Goal: Information Seeking & Learning: Find contact information

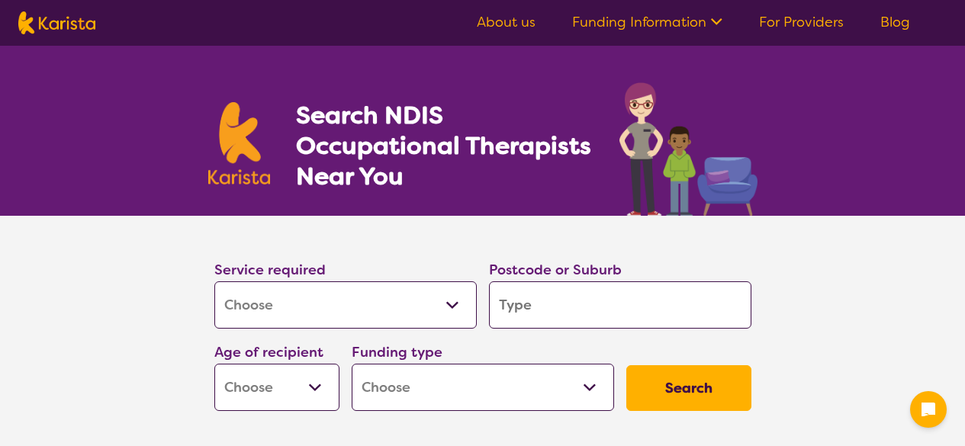
select select "[MEDICAL_DATA]"
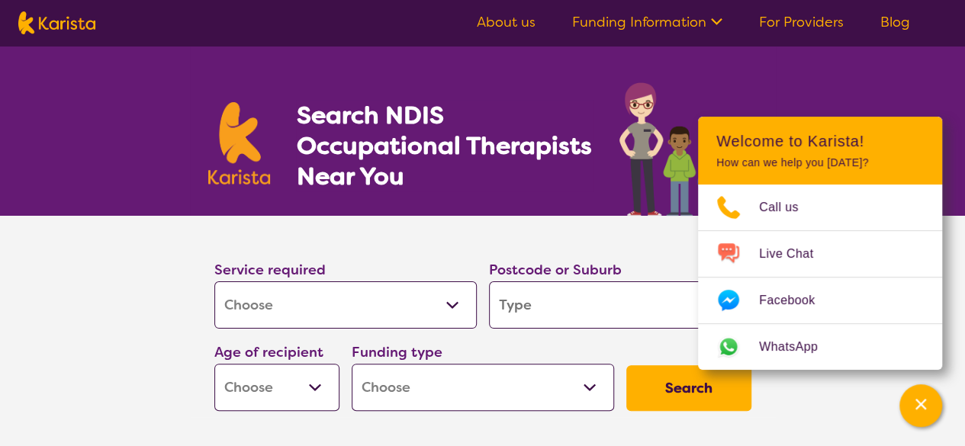
click at [533, 313] on input "search" at bounding box center [620, 305] width 263 height 47
type input "2"
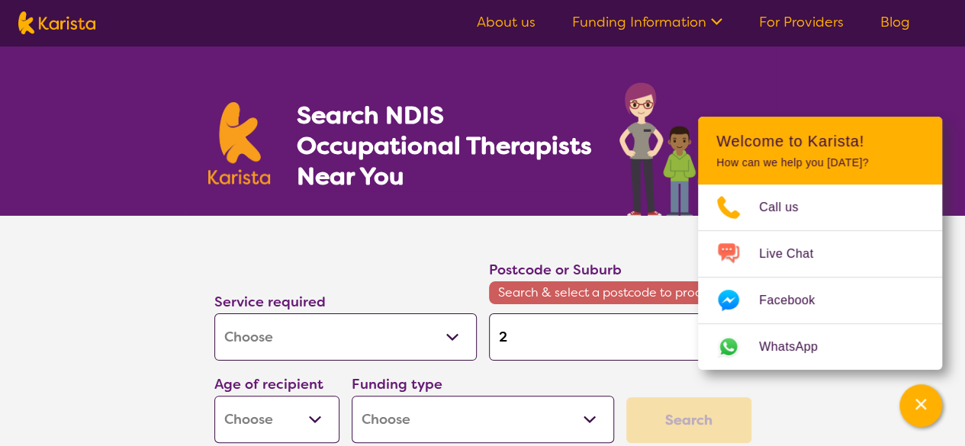
type input "21"
type input "211"
type input "2113"
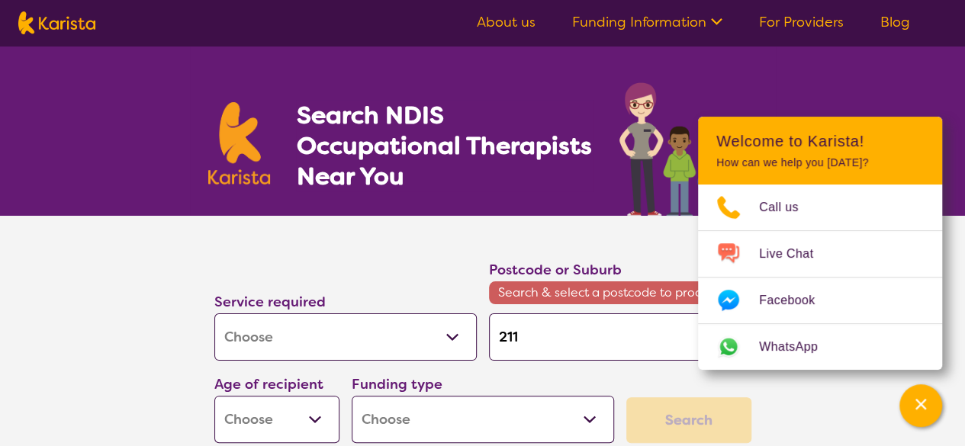
type input "2113"
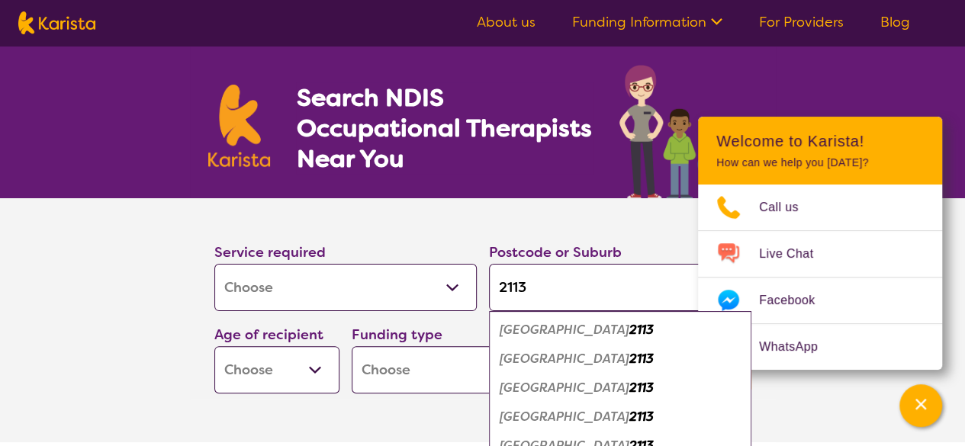
scroll to position [20, 0]
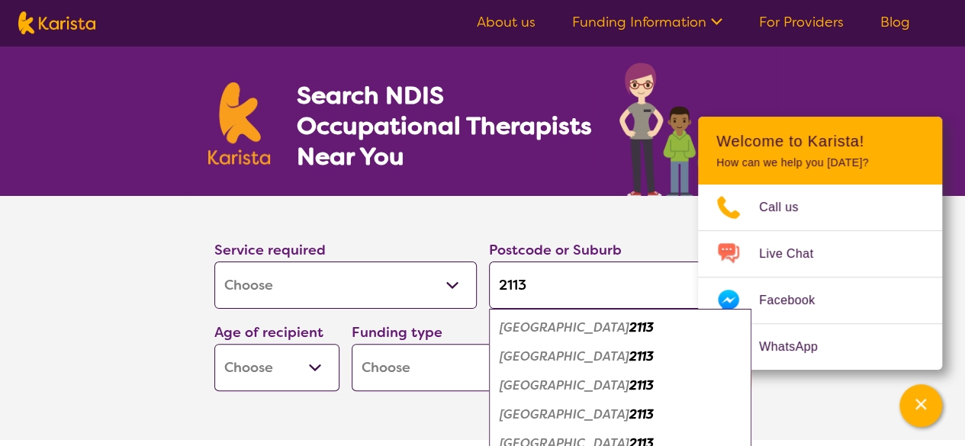
type input "2113"
click at [577, 414] on em "[GEOGRAPHIC_DATA]" at bounding box center [565, 415] width 130 height 16
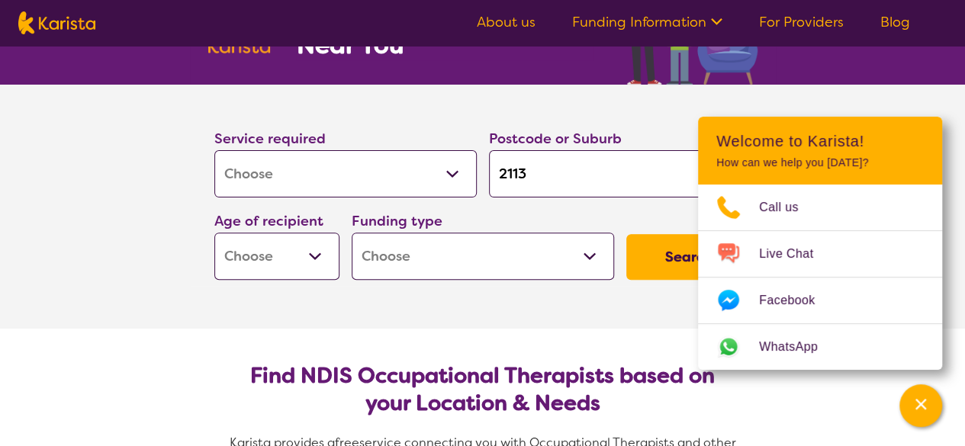
scroll to position [137, 0]
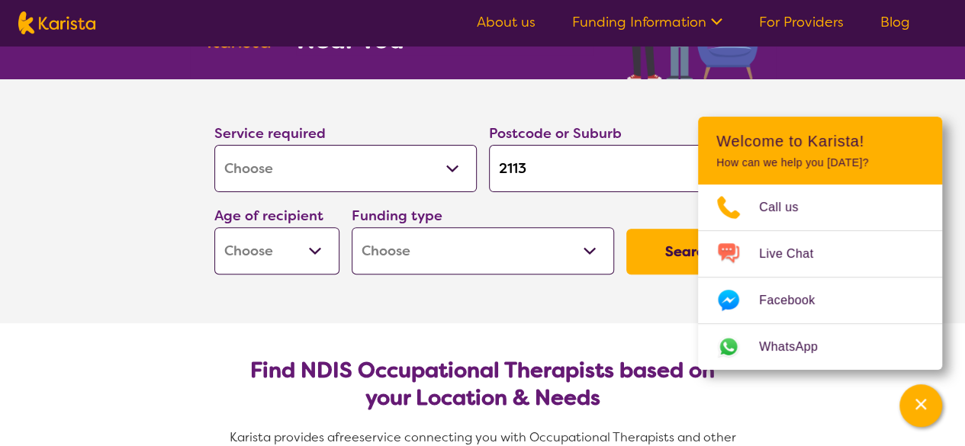
click at [305, 239] on select "Early Childhood - 0 to 9 Child - 10 to 11 Adolescent - 12 to 17 Adult - 18 to 6…" at bounding box center [276, 250] width 125 height 47
select select "EC"
click at [214, 227] on select "Early Childhood - 0 to 9 Child - 10 to 11 Adolescent - 12 to 17 Adult - 18 to 6…" at bounding box center [276, 250] width 125 height 47
select select "EC"
click at [398, 259] on select "Home Care Package (HCP) National Disability Insurance Scheme (NDIS) I don't know" at bounding box center [483, 250] width 263 height 47
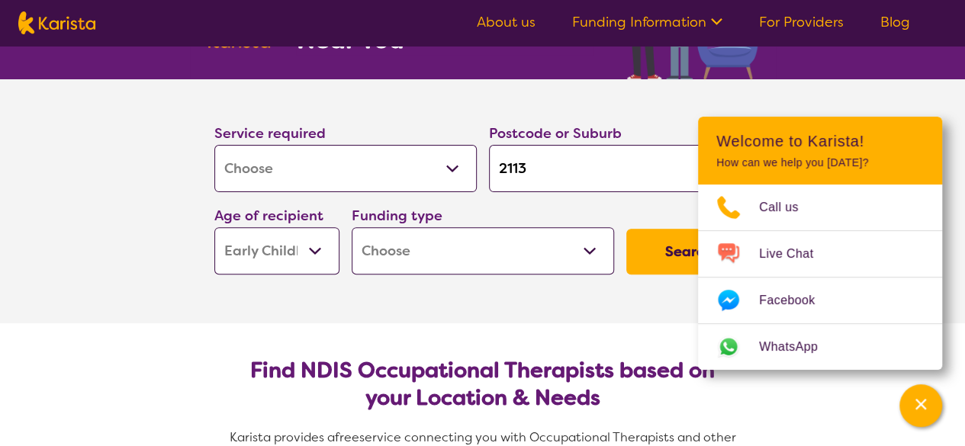
select select "NDIS"
click at [352, 227] on select "Home Care Package (HCP) National Disability Insurance Scheme (NDIS) I don't know" at bounding box center [483, 250] width 263 height 47
select select "NDIS"
click at [654, 250] on button "Search" at bounding box center [689, 252] width 125 height 46
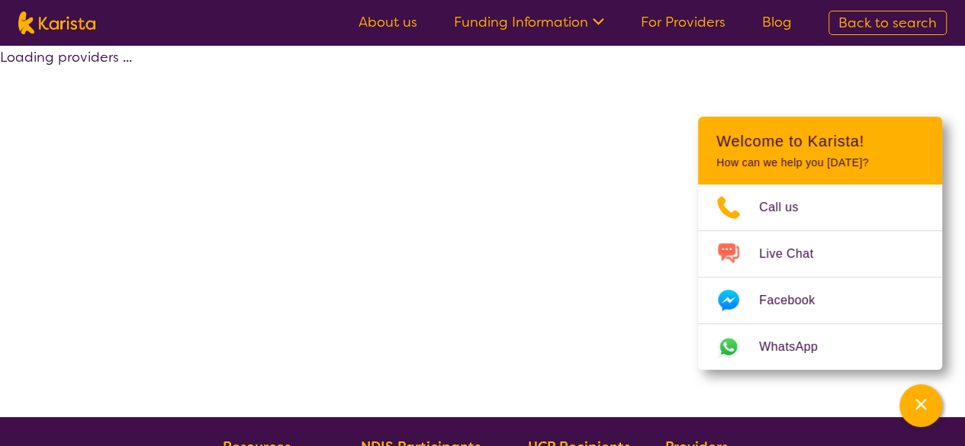
select select "by_score"
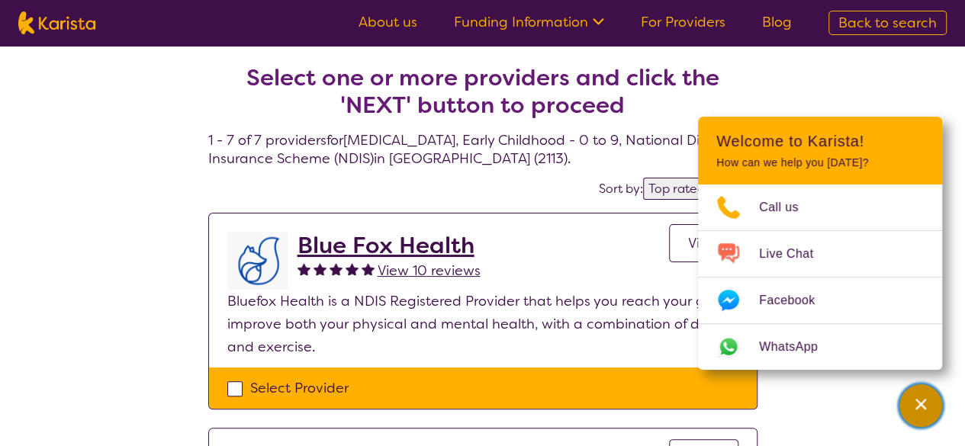
click at [932, 402] on div "Channel Menu" at bounding box center [921, 406] width 31 height 34
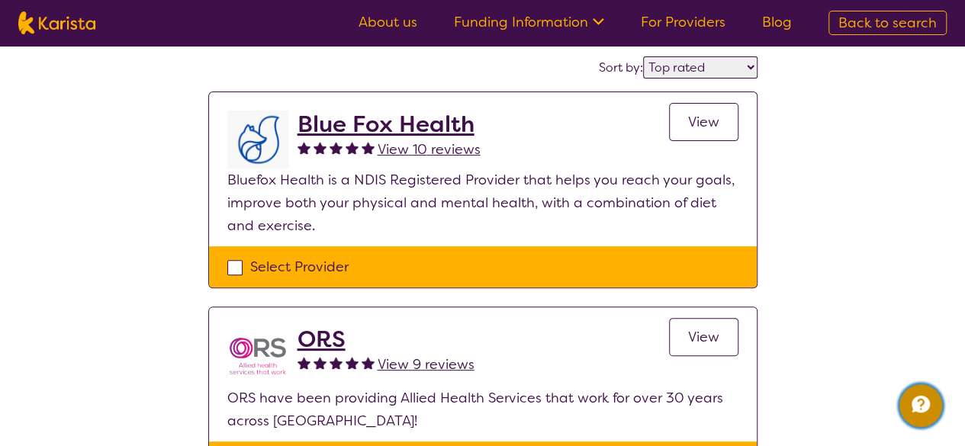
scroll to position [121, 0]
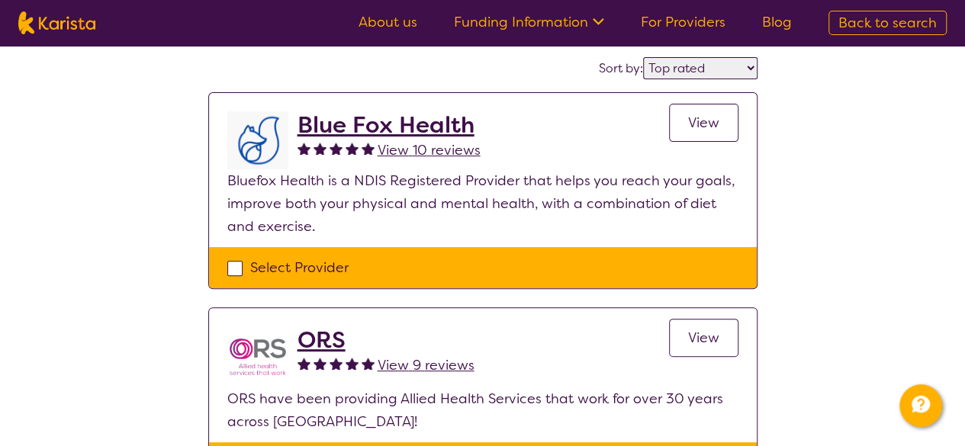
click at [434, 121] on h2 "Blue Fox Health" at bounding box center [389, 124] width 183 height 27
